Goal: Task Accomplishment & Management: Manage account settings

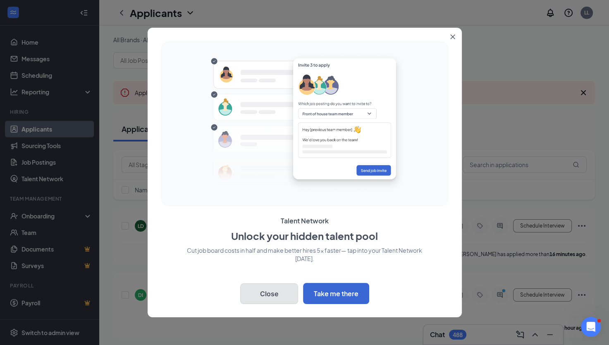
click at [288, 303] on button "Close" at bounding box center [269, 293] width 58 height 21
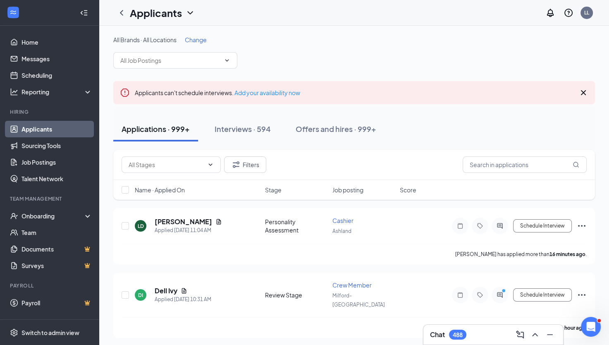
click at [201, 41] on span "Change" at bounding box center [196, 39] width 22 height 7
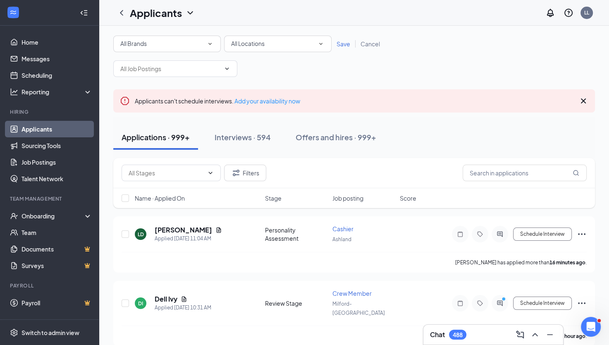
click at [268, 39] on div "All Locations" at bounding box center [277, 44] width 93 height 10
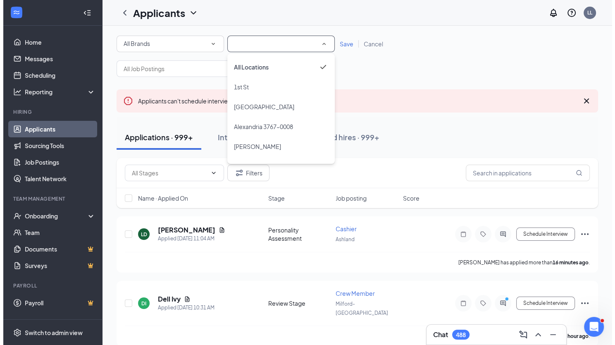
scroll to position [571, 0]
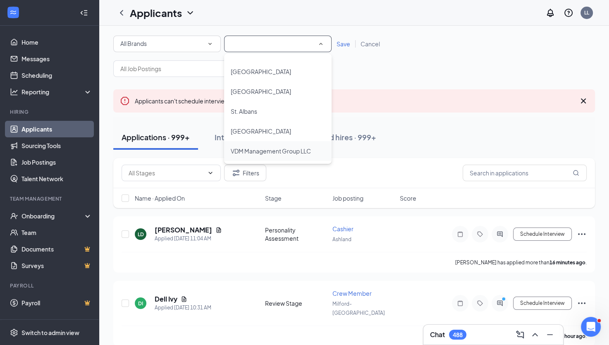
click at [295, 155] on span "VDM Management Group LLC" at bounding box center [271, 151] width 80 height 10
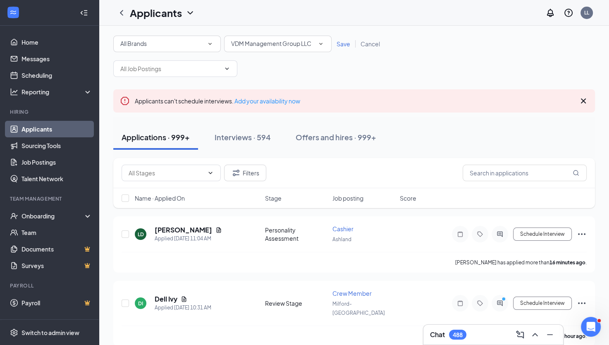
click at [346, 46] on span "Save" at bounding box center [343, 43] width 14 height 7
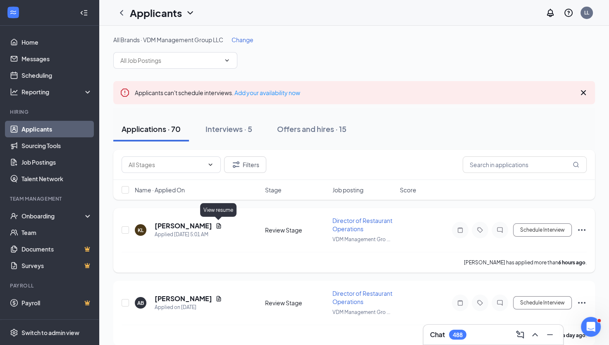
click at [219, 224] on icon "Document" at bounding box center [218, 225] width 7 height 7
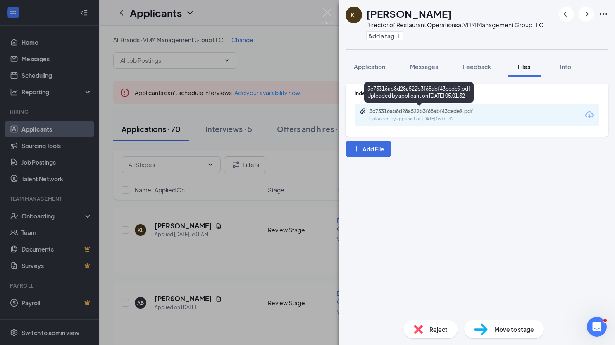
click at [410, 113] on div "3c73316ab8d28a522b3f68abf43cede9.pdf" at bounding box center [428, 111] width 116 height 7
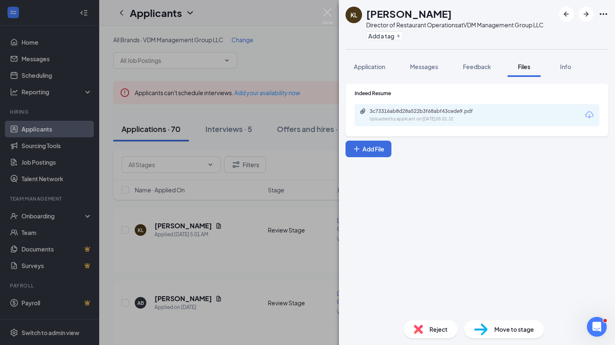
click at [416, 325] on img at bounding box center [418, 329] width 9 height 9
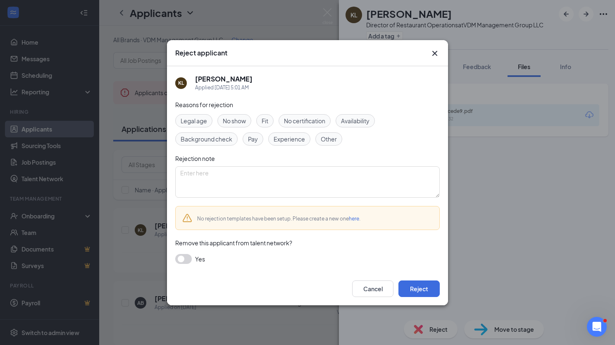
click at [282, 142] on span "Experience" at bounding box center [289, 138] width 31 height 9
click at [415, 292] on button "Reject" at bounding box center [419, 288] width 41 height 17
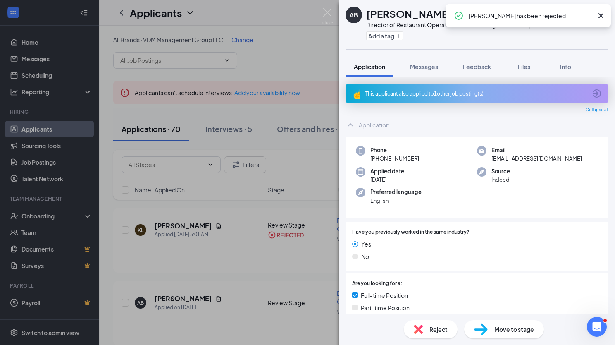
click at [203, 299] on div "AB [PERSON_NAME] Director of Restaurant Operations at VDM Management Group LLC …" at bounding box center [307, 172] width 615 height 345
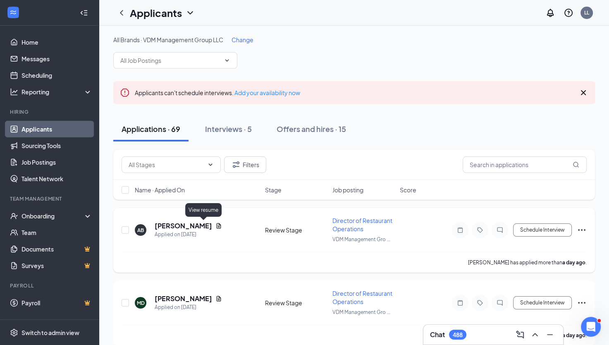
click at [215, 226] on icon "Document" at bounding box center [218, 225] width 7 height 7
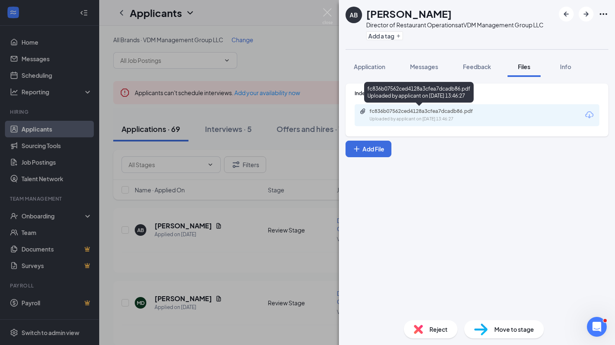
click at [370, 120] on div "Uploaded by applicant on [DATE] 13:46:27" at bounding box center [432, 119] width 124 height 7
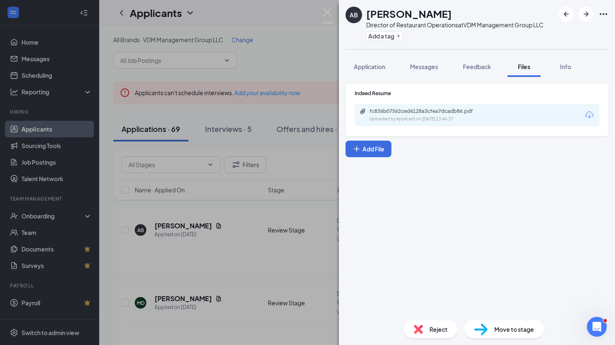
click at [439, 332] on span "Reject" at bounding box center [439, 329] width 18 height 9
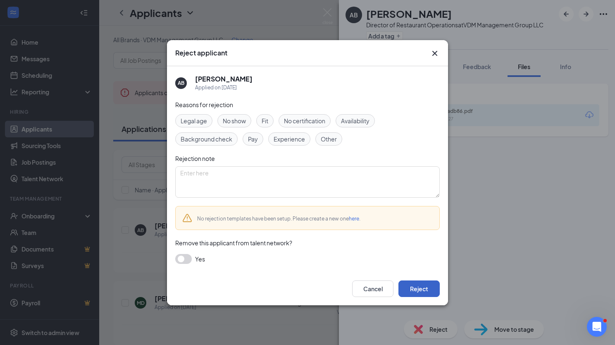
click at [414, 289] on button "Reject" at bounding box center [419, 288] width 41 height 17
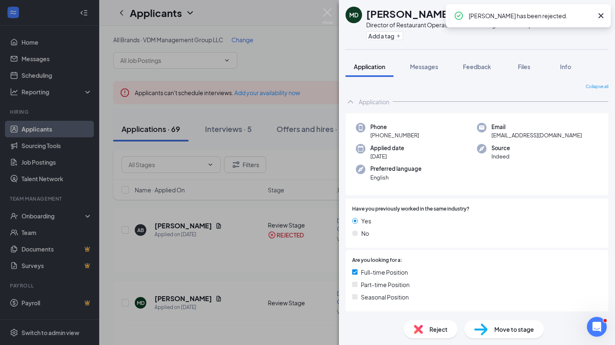
click at [210, 297] on div "MD [PERSON_NAME] Director of Restaurant Operations at VDM Management Group LLC …" at bounding box center [307, 172] width 615 height 345
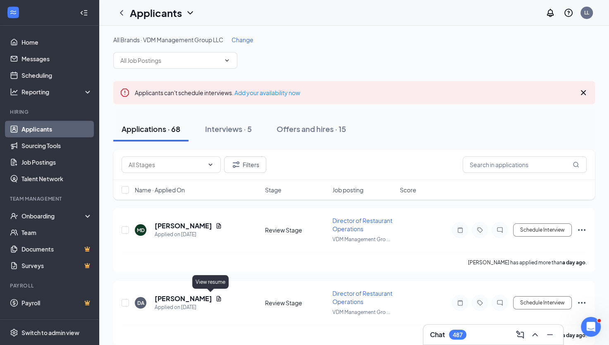
click at [215, 297] on icon "Document" at bounding box center [218, 298] width 7 height 7
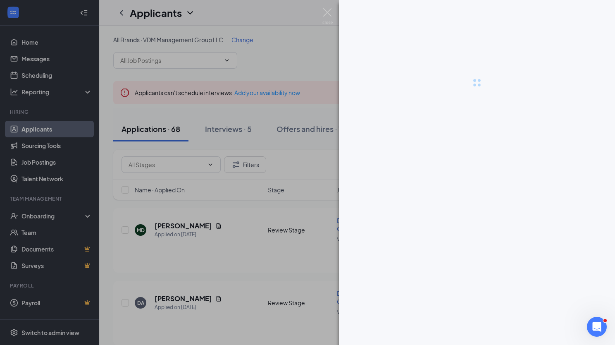
click at [210, 297] on div at bounding box center [307, 172] width 615 height 345
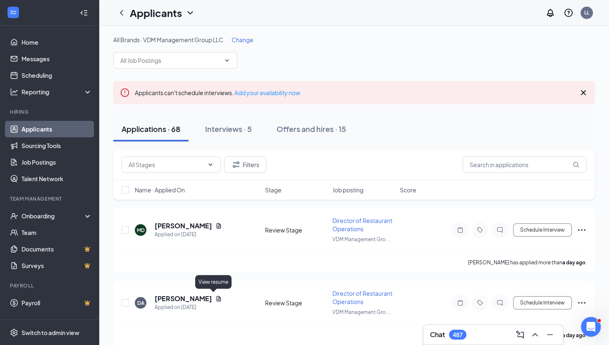
click at [215, 297] on icon "Document" at bounding box center [218, 298] width 7 height 7
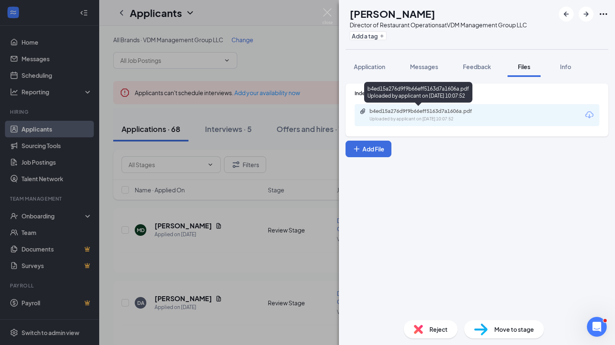
click at [400, 110] on div "b4ed15a276d9f9b66eff5163d7a1606a.pdf" at bounding box center [428, 111] width 116 height 7
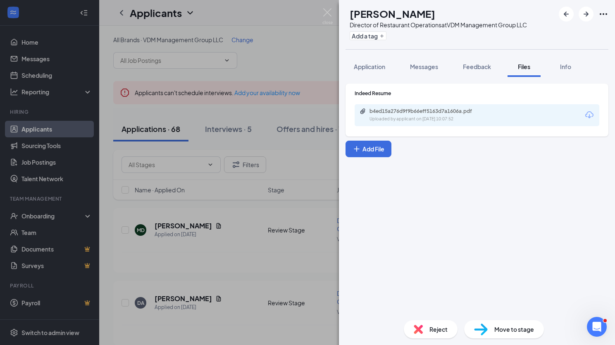
click at [418, 331] on img at bounding box center [418, 329] width 9 height 9
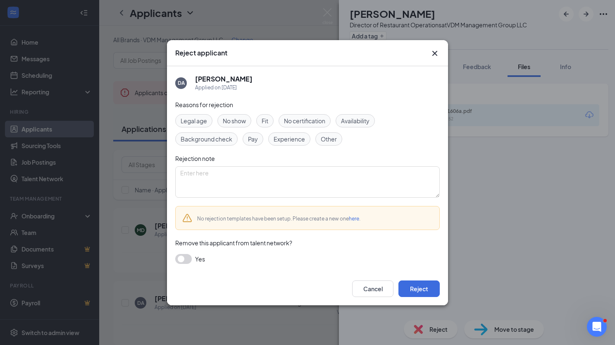
click at [281, 143] on span "Experience" at bounding box center [289, 138] width 31 height 9
click at [425, 285] on button "Reject" at bounding box center [419, 288] width 41 height 17
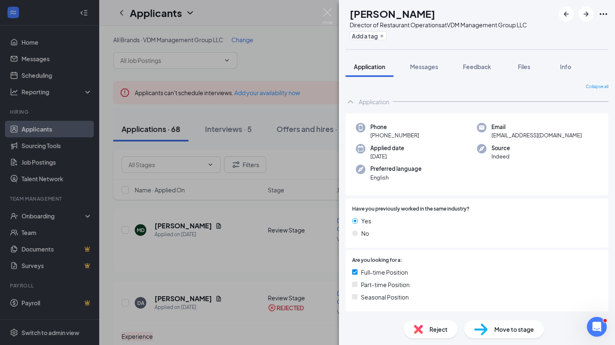
click at [211, 224] on div "DT [PERSON_NAME] Director of Restaurant Operations at VDM Management Group LLC …" at bounding box center [307, 172] width 615 height 345
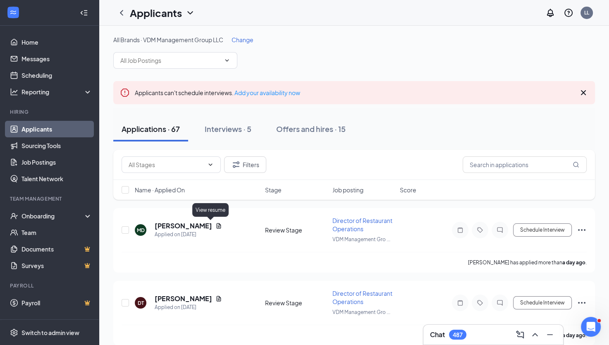
click at [215, 224] on icon "Document" at bounding box center [218, 225] width 7 height 7
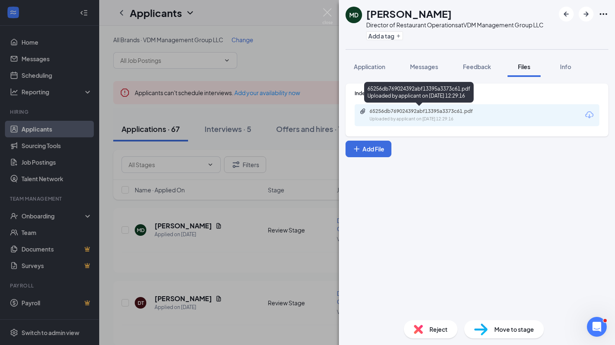
click at [398, 119] on div "Uploaded by applicant on [DATE] 12:29:16" at bounding box center [432, 119] width 124 height 7
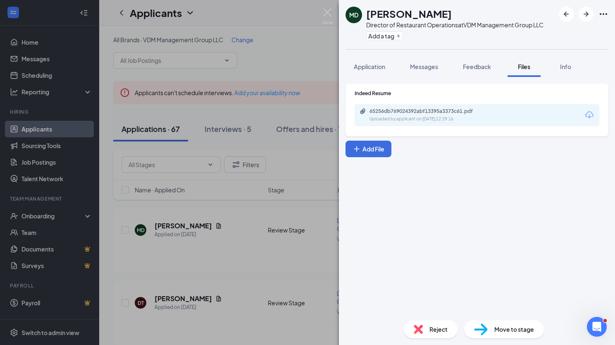
click at [420, 333] on img at bounding box center [418, 329] width 9 height 9
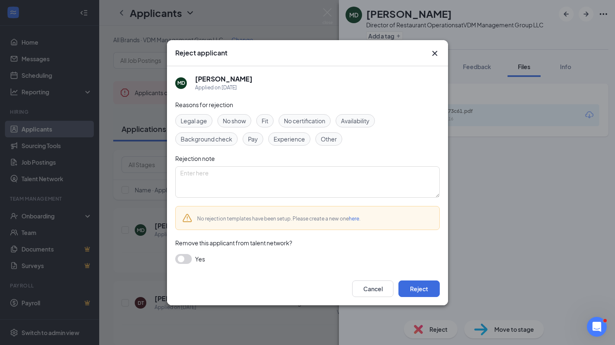
click at [299, 142] on span "Experience" at bounding box center [289, 138] width 31 height 9
click at [420, 292] on button "Reject" at bounding box center [419, 288] width 41 height 17
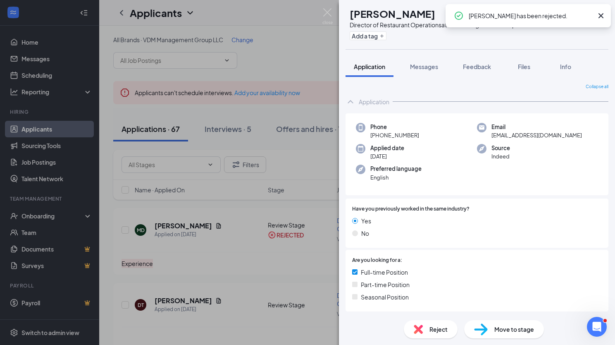
click at [201, 303] on div "DT [PERSON_NAME] Director of Restaurant Operations at VDM Management Group LLC …" at bounding box center [307, 172] width 615 height 345
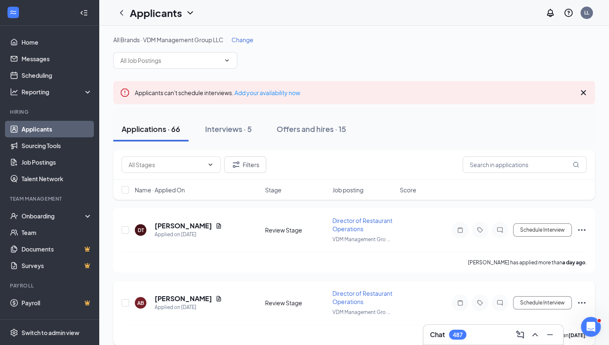
click at [197, 300] on div "[PERSON_NAME]" at bounding box center [188, 298] width 67 height 9
click at [215, 298] on icon "Document" at bounding box center [218, 298] width 7 height 7
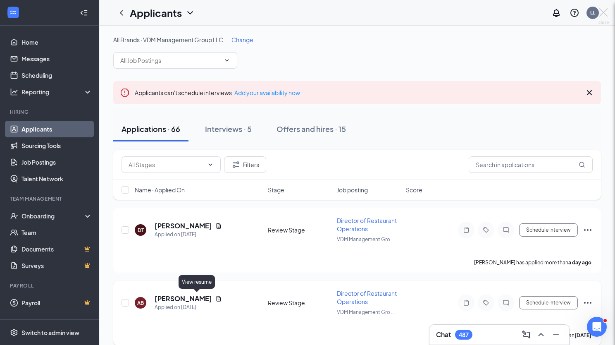
click at [197, 298] on div at bounding box center [307, 172] width 615 height 345
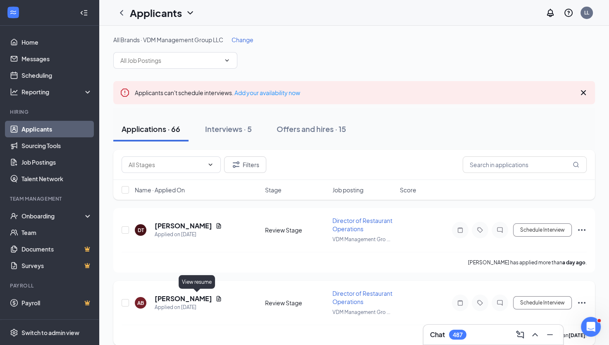
click at [215, 298] on icon "Document" at bounding box center [218, 298] width 7 height 7
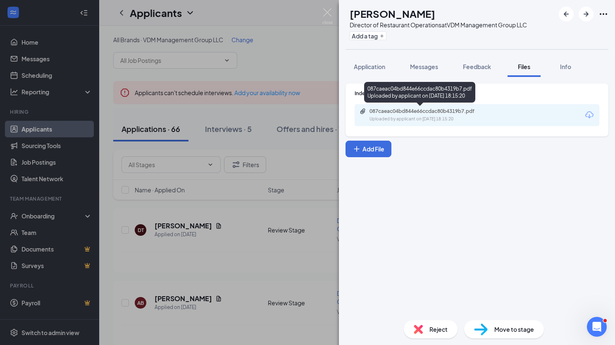
click at [390, 116] on div "Uploaded by applicant on [DATE] 18:15:20" at bounding box center [432, 119] width 124 height 7
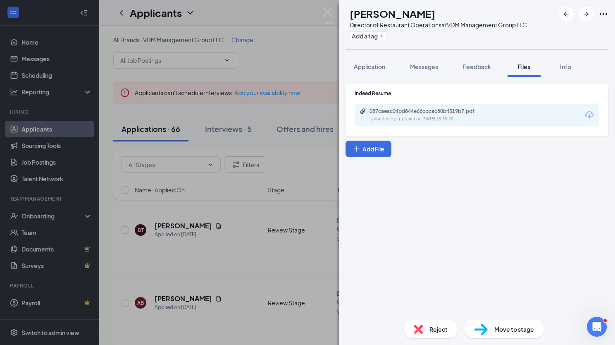
click at [419, 329] on img at bounding box center [418, 329] width 9 height 9
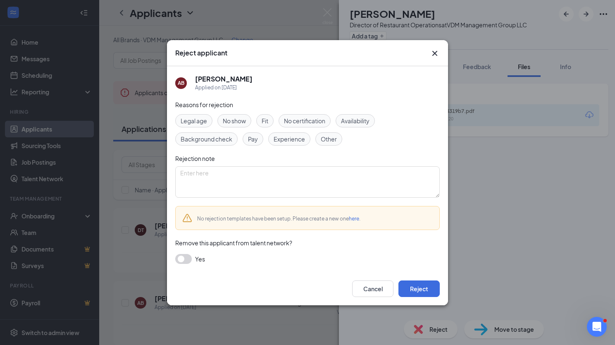
click at [289, 136] on span "Experience" at bounding box center [289, 138] width 31 height 9
click at [420, 288] on button "Reject" at bounding box center [419, 288] width 41 height 17
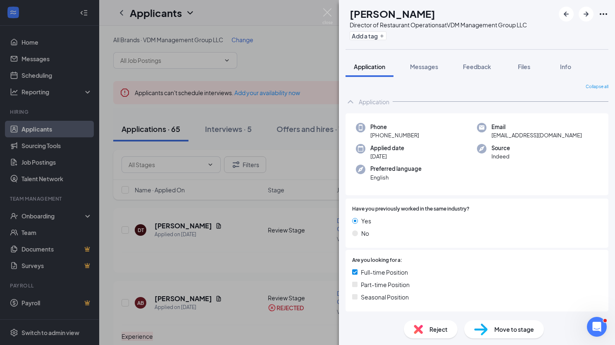
click at [200, 224] on div "JR [PERSON_NAME] Director of Restaurant Operations at VDM Management Group LLC …" at bounding box center [307, 172] width 615 height 345
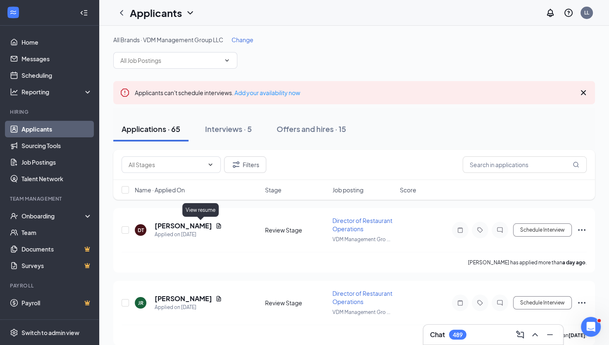
click at [215, 224] on icon "Document" at bounding box center [218, 225] width 7 height 7
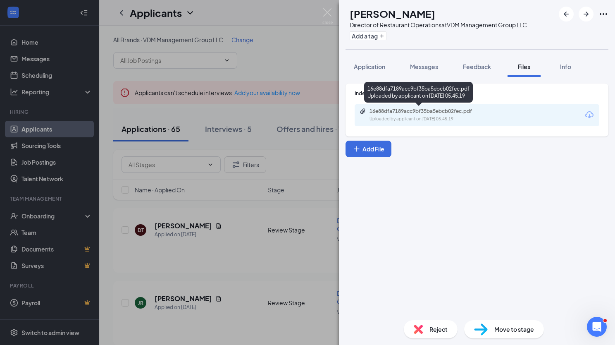
click at [402, 118] on div "Uploaded by applicant on [DATE] 05:45:19" at bounding box center [432, 119] width 124 height 7
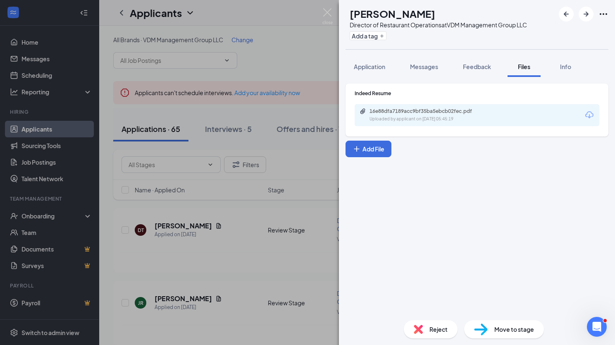
click at [418, 333] on div "Reject" at bounding box center [431, 329] width 54 height 18
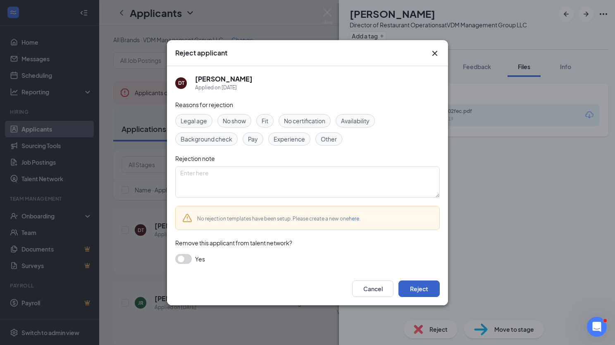
click at [417, 289] on button "Reject" at bounding box center [419, 288] width 41 height 17
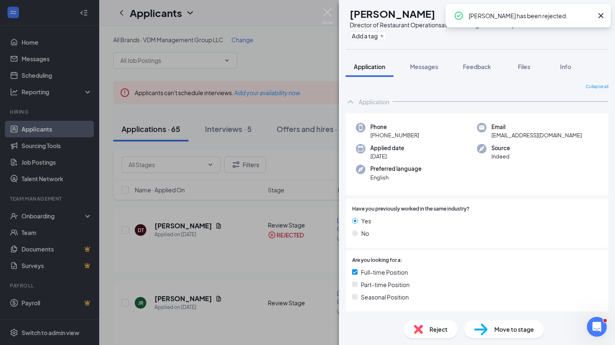
click at [205, 292] on div "JR [PERSON_NAME] Director of Restaurant Operations at VDM Management Group LLC …" at bounding box center [307, 172] width 615 height 345
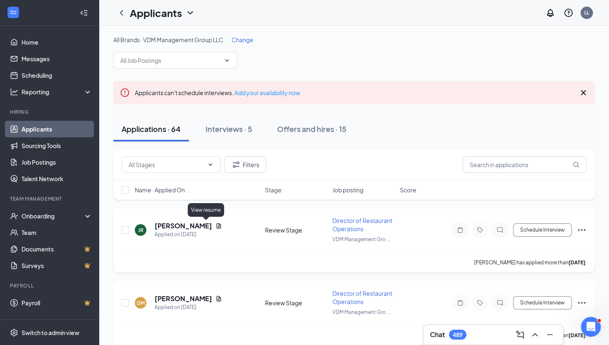
click at [215, 226] on icon "Document" at bounding box center [218, 225] width 7 height 7
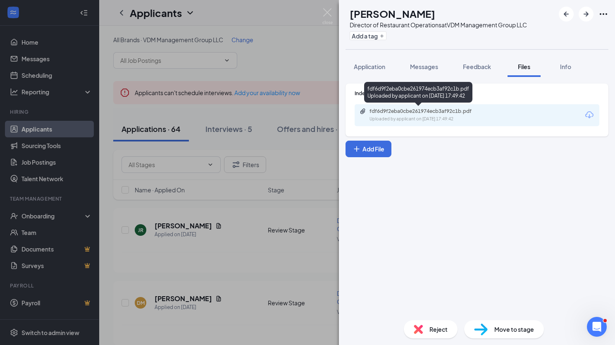
click at [385, 120] on div "Uploaded by applicant on [DATE] 17:49:42" at bounding box center [432, 119] width 124 height 7
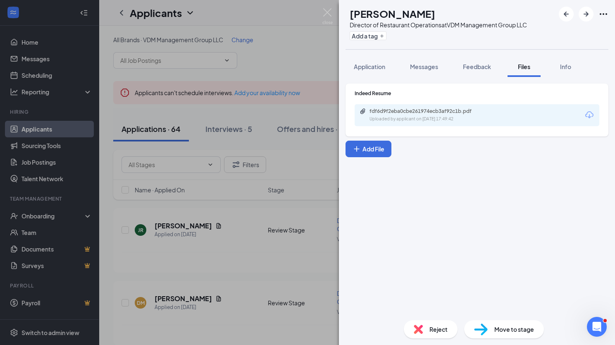
click at [422, 325] on img at bounding box center [418, 329] width 9 height 9
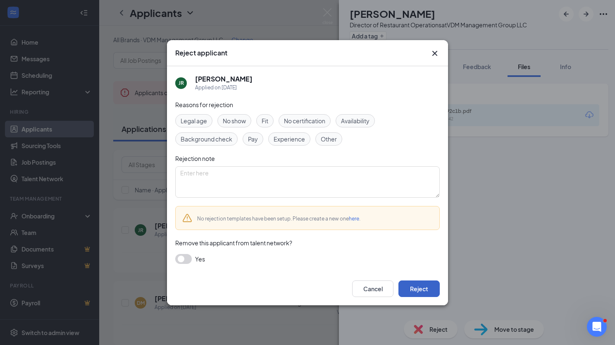
click at [423, 289] on button "Reject" at bounding box center [419, 288] width 41 height 17
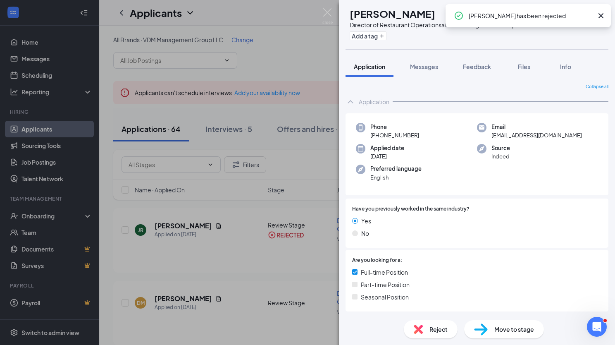
click at [162, 298] on div "DM [PERSON_NAME] Director of Restaurant Operations at VDM Management Group LLC …" at bounding box center [307, 172] width 615 height 345
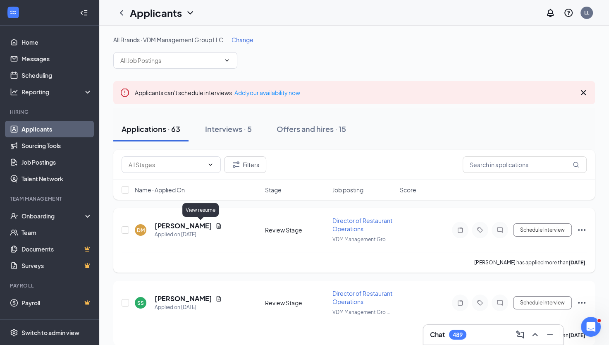
click at [215, 223] on icon "Document" at bounding box center [218, 225] width 7 height 7
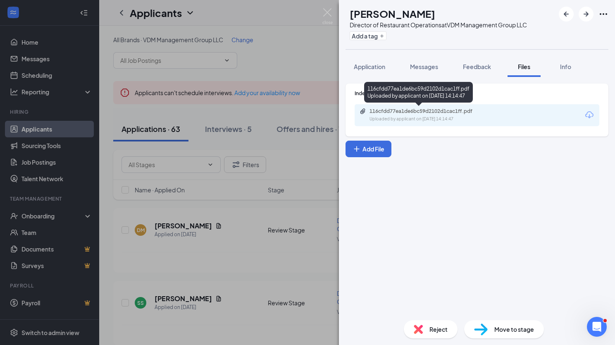
click at [451, 113] on div "116cfdd77ea1de6bc59d2102d1cac1ff.pdf" at bounding box center [428, 111] width 116 height 7
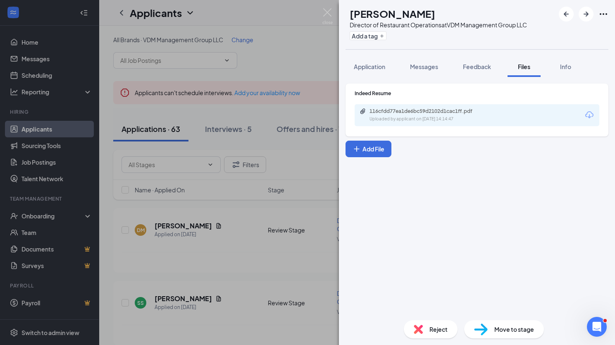
click at [419, 325] on img at bounding box center [418, 329] width 9 height 9
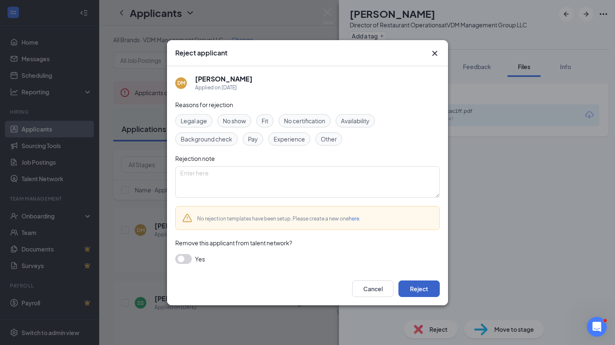
click at [428, 291] on button "Reject" at bounding box center [419, 288] width 41 height 17
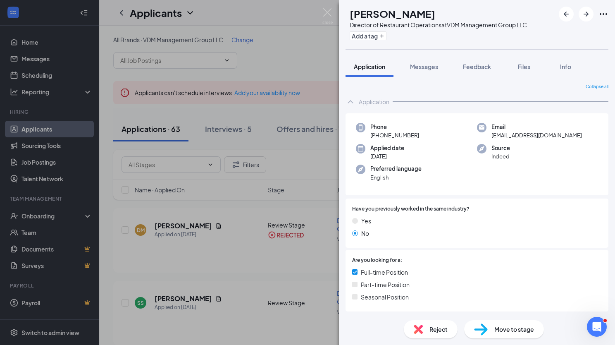
click at [202, 297] on div "SS [PERSON_NAME] Director of Restaurant Operations at VDM Management Group LLC …" at bounding box center [307, 172] width 615 height 345
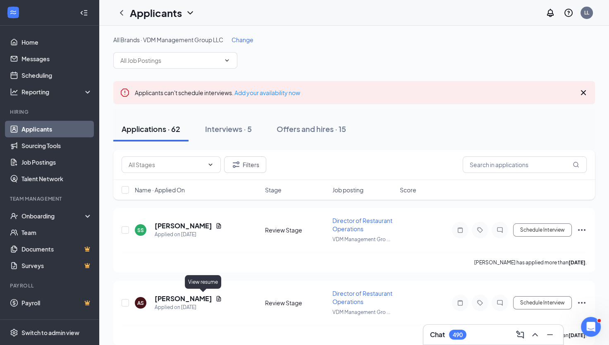
click at [215, 297] on icon "Document" at bounding box center [218, 298] width 7 height 7
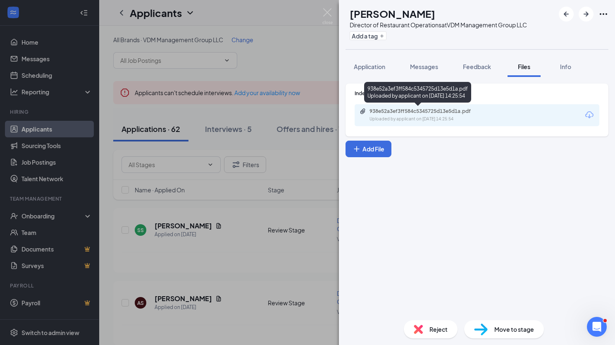
click at [403, 113] on div "938e52a3ef3ff584c5345725d13e5d1a.pdf" at bounding box center [428, 111] width 116 height 7
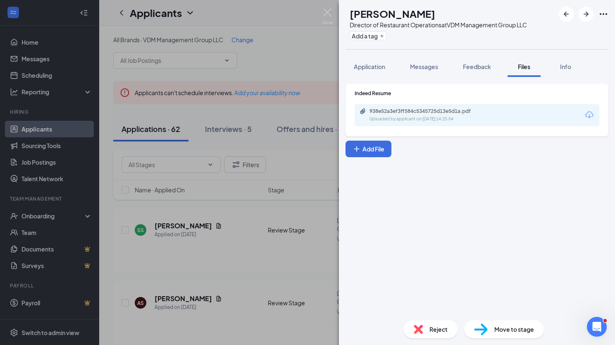
click at [418, 333] on img at bounding box center [418, 329] width 9 height 9
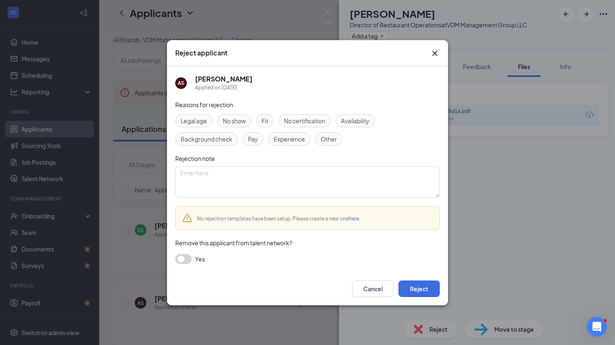
click at [296, 141] on span "Experience" at bounding box center [289, 138] width 31 height 9
click at [421, 285] on button "Reject" at bounding box center [419, 288] width 41 height 17
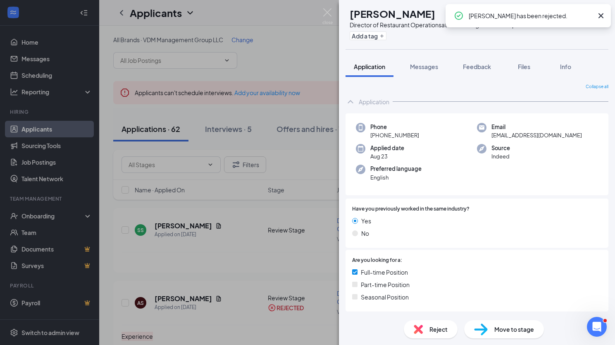
click at [203, 226] on div "RI [PERSON_NAME] Director of Restaurant Operations at VDM Management Group LLC …" at bounding box center [307, 172] width 615 height 345
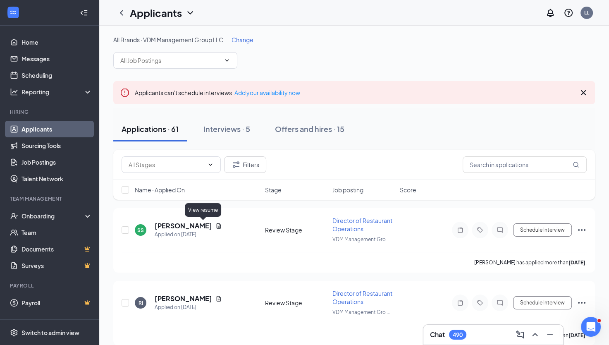
click at [215, 226] on icon "Document" at bounding box center [218, 225] width 7 height 7
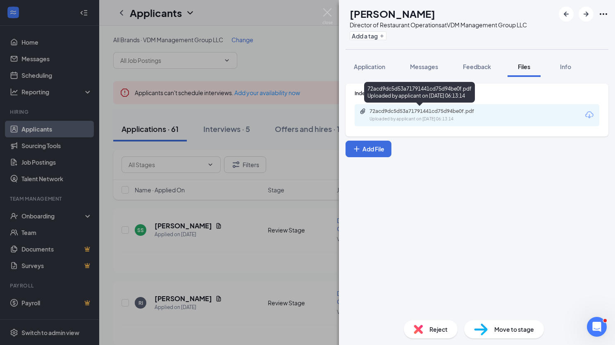
click at [398, 115] on div "72acd9dc5d53a71791441cd75d94be0f.pdf Uploaded by applicant on [DATE] 06:13:14" at bounding box center [427, 115] width 134 height 14
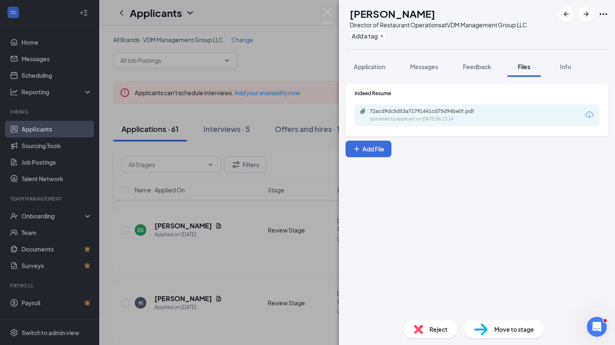
click at [415, 332] on img at bounding box center [418, 329] width 9 height 9
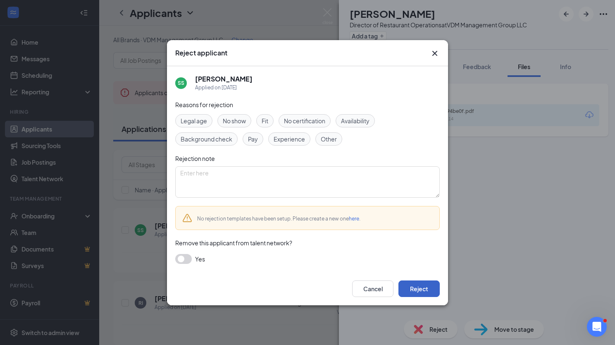
click at [408, 285] on button "Reject" at bounding box center [419, 288] width 41 height 17
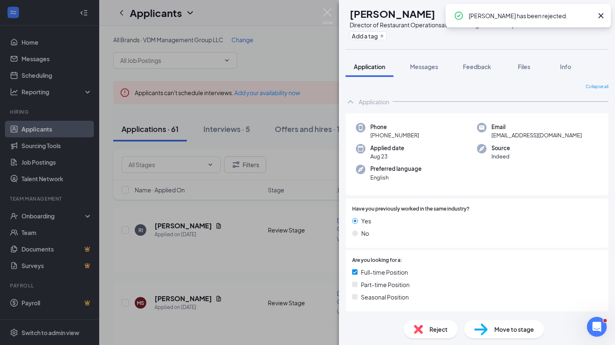
click at [197, 226] on div "RI [PERSON_NAME] Director of Restaurant Operations at VDM Management Group LLC …" at bounding box center [307, 172] width 615 height 345
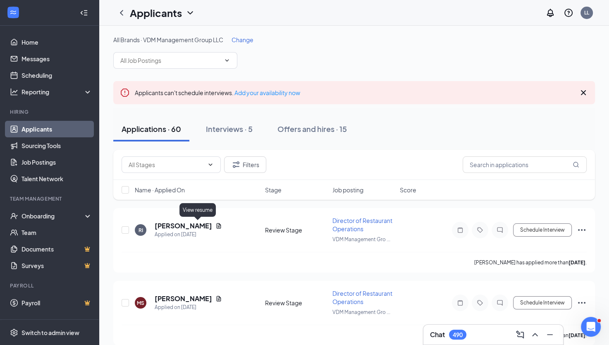
click at [215, 226] on icon "Document" at bounding box center [218, 225] width 7 height 7
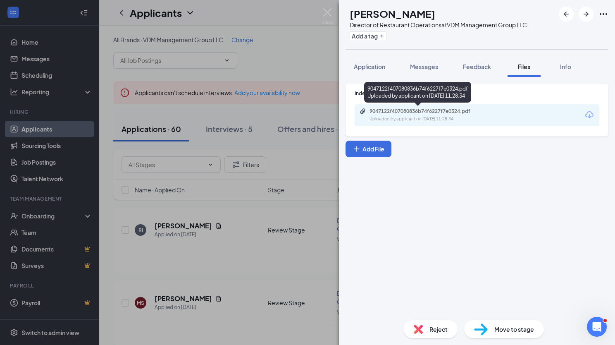
click at [407, 117] on div "Uploaded by applicant on [DATE] 11:28:34" at bounding box center [432, 119] width 124 height 7
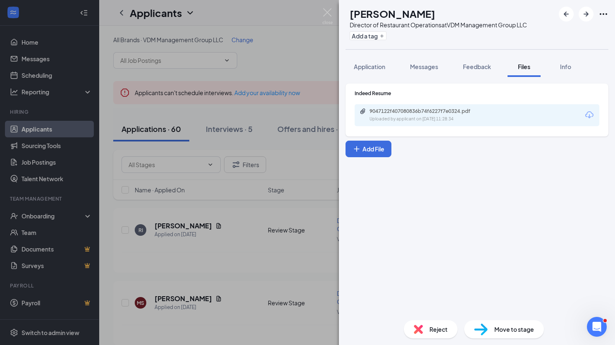
click at [210, 296] on div "RI [PERSON_NAME] Director of Restaurant Operations at VDM Management Group LLC …" at bounding box center [307, 172] width 615 height 345
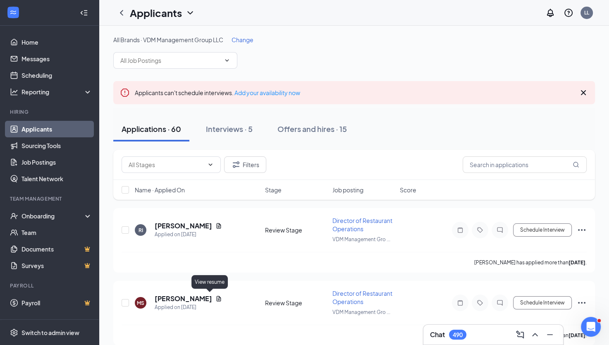
click at [215, 296] on icon "Document" at bounding box center [218, 298] width 7 height 7
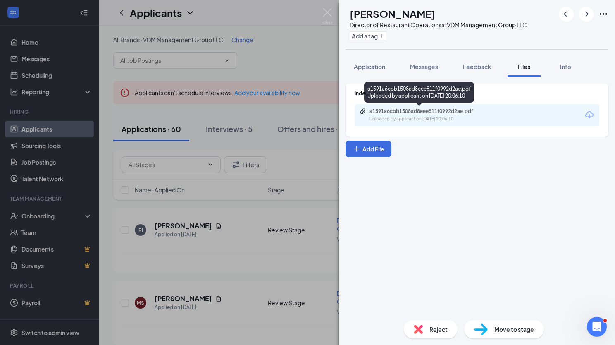
click at [429, 116] on div "Uploaded by applicant on [DATE] 20:06:10" at bounding box center [432, 119] width 124 height 7
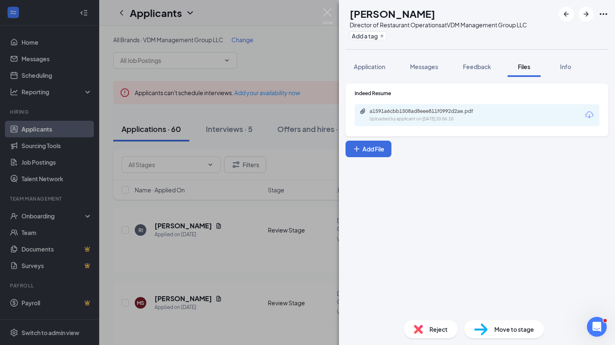
click at [419, 329] on img at bounding box center [418, 329] width 9 height 9
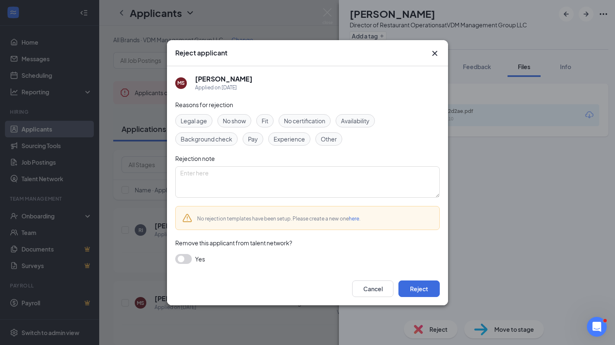
click at [291, 145] on div "Experience" at bounding box center [289, 138] width 42 height 13
click at [415, 291] on button "Reject" at bounding box center [419, 288] width 41 height 17
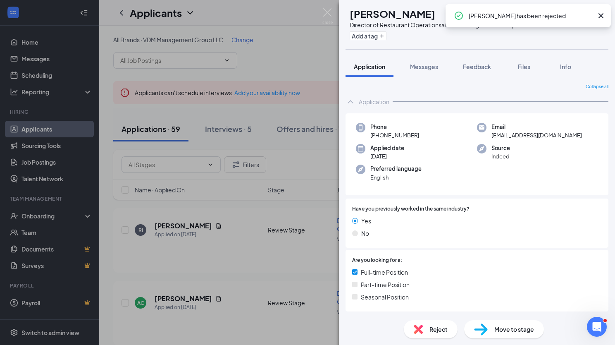
click at [220, 298] on div "AC [PERSON_NAME] Director of Restaurant Operations at VDM Management Group LLC …" at bounding box center [307, 172] width 615 height 345
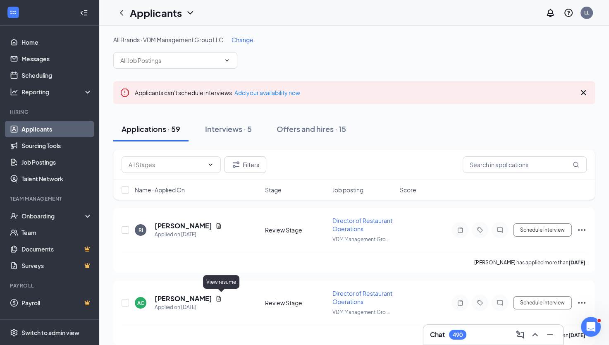
click at [220, 298] on icon "Document" at bounding box center [218, 298] width 7 height 7
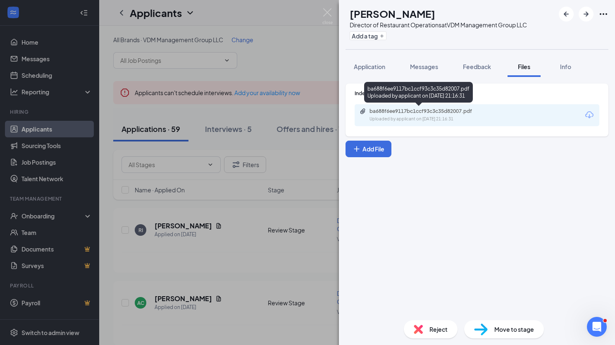
click at [415, 113] on div "ba688f6ee9117bc1ccf93c3c35d82007.pdf" at bounding box center [428, 111] width 116 height 7
